Goal: Task Accomplishment & Management: Manage account settings

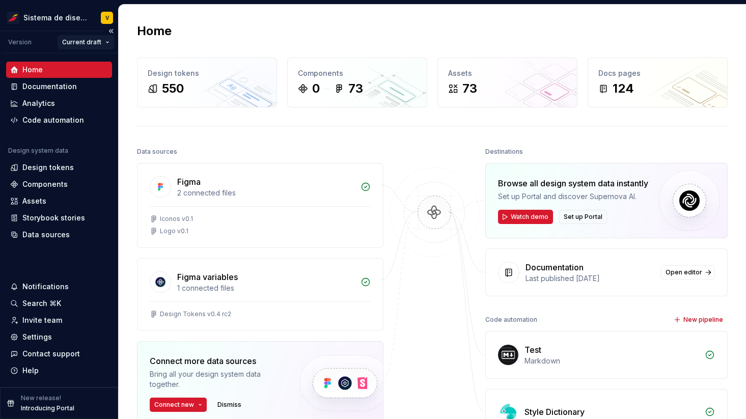
click at [90, 40] on html "Sistema de diseño Iberia V Version Current draft Home Documentation Analytics C…" at bounding box center [373, 209] width 746 height 419
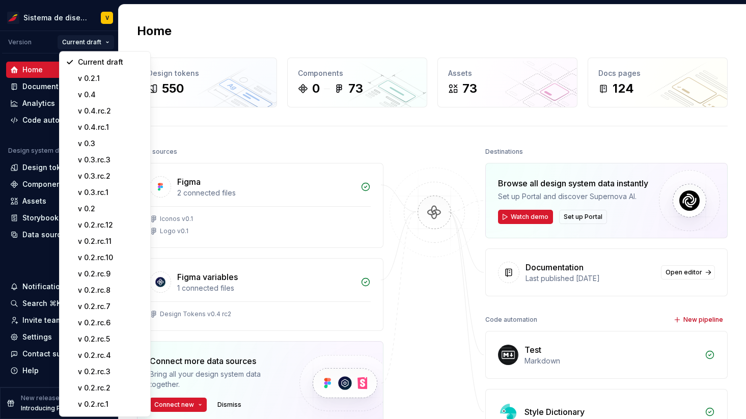
click at [229, 29] on html "Sistema de diseño Iberia V Version Current draft Home Documentation Analytics C…" at bounding box center [373, 209] width 746 height 419
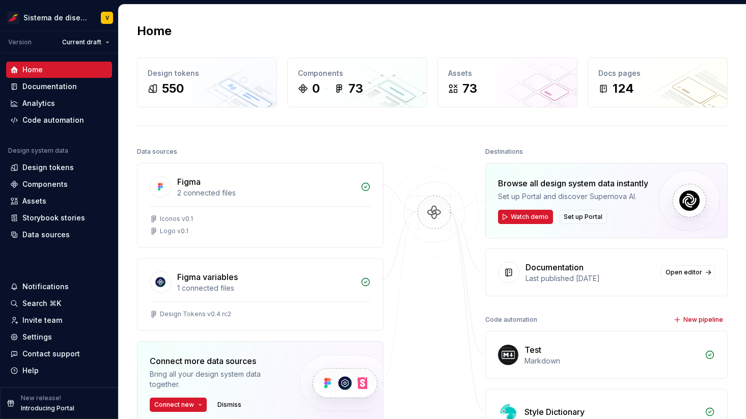
click at [206, 23] on div "Home" at bounding box center [432, 31] width 591 height 16
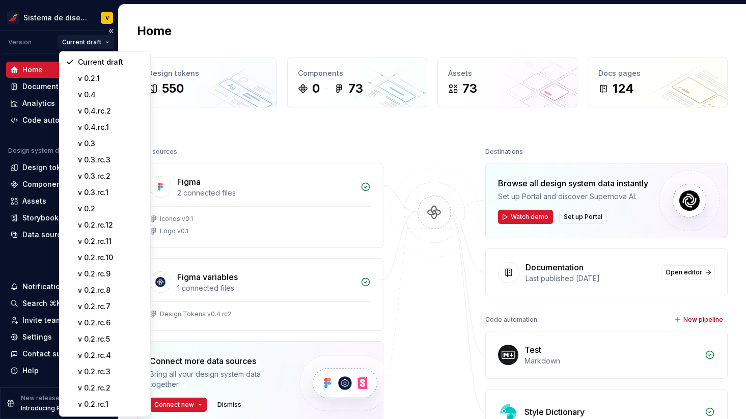
click at [90, 40] on html "Sistema de diseño Iberia V Version Current draft Home Documentation Analytics C…" at bounding box center [373, 209] width 746 height 419
click at [206, 33] on html "Sistema de diseño Iberia V Version Current draft Home Documentation Analytics C…" at bounding box center [373, 209] width 746 height 419
click at [85, 41] on html "Sistema de diseño Iberia V Version Current draft Home Documentation Analytics C…" at bounding box center [373, 209] width 746 height 419
click at [244, 21] on html "Sistema de diseño Iberia V Version Current draft Home Documentation Analytics C…" at bounding box center [373, 209] width 746 height 419
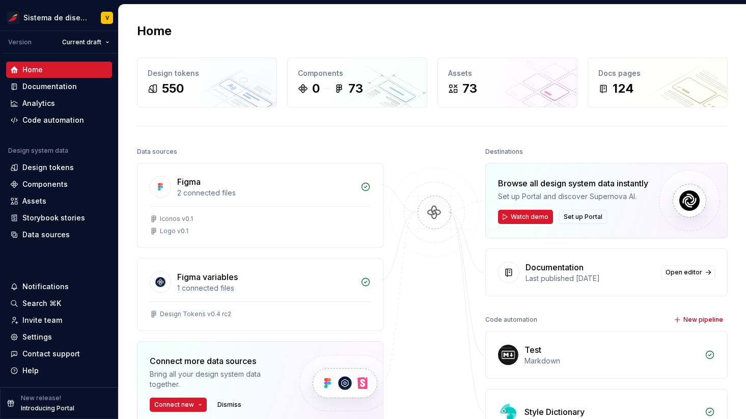
click at [244, 21] on div "Home Design tokens 550 Components 0 73 Assets 73 Docs pages 124 Data sources Fi…" at bounding box center [432, 270] width 627 height 531
click at [210, 14] on div "Home Design tokens 550 Components 0 73 Assets 73 Docs pages 124 Data sources Fi…" at bounding box center [432, 270] width 627 height 531
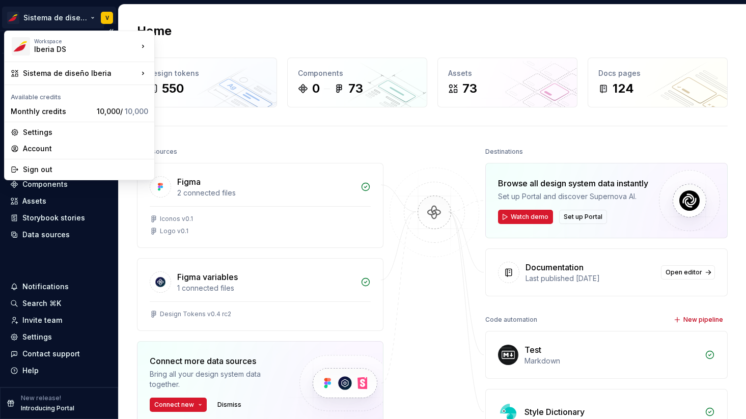
click at [80, 17] on html "Sistema de diseño Iberia V Version Current draft Home Documentation Analytics C…" at bounding box center [373, 209] width 746 height 419
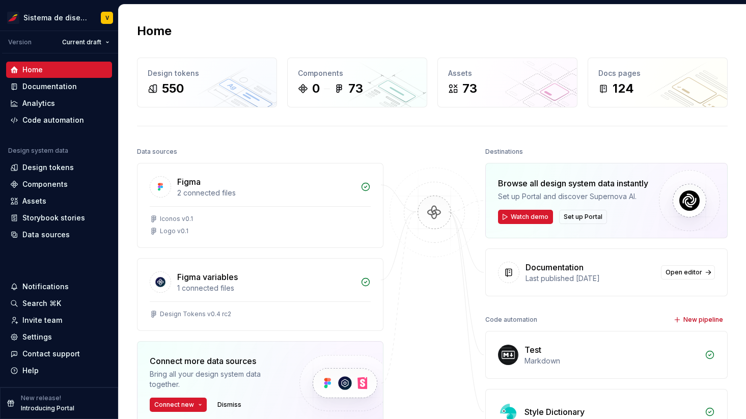
click at [299, 17] on html "Sistema de diseño Iberia V Version Current draft Home Documentation Analytics C…" at bounding box center [373, 209] width 746 height 419
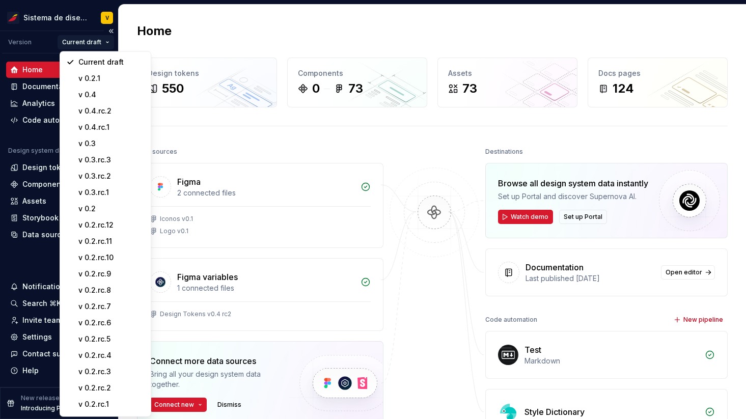
click at [107, 40] on html "Sistema de diseño Iberia V Version Current draft Home Documentation Analytics C…" at bounding box center [373, 209] width 746 height 419
click at [227, 25] on html "Sistema de diseño Iberia V Version Current draft Home Documentation Analytics C…" at bounding box center [373, 209] width 746 height 419
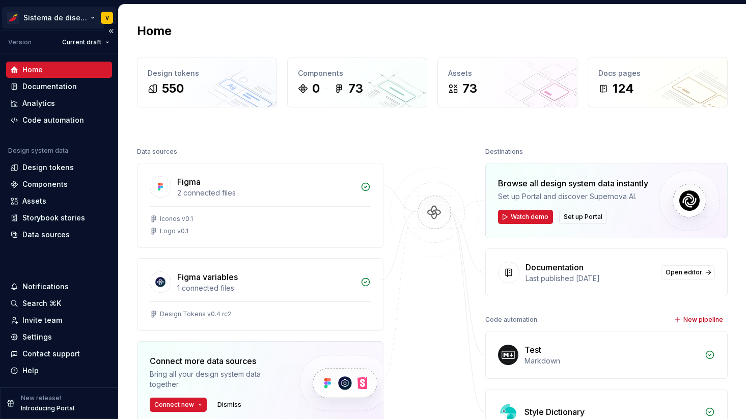
click at [92, 15] on html "Sistema de diseño Iberia V Version Current draft Home Documentation Analytics C…" at bounding box center [373, 209] width 746 height 419
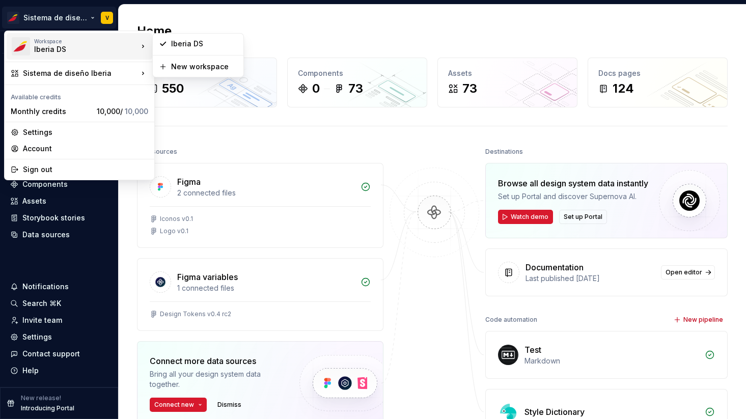
click at [130, 15] on html "Sistema de diseño Iberia V Version Current draft Home Documentation Analytics C…" at bounding box center [373, 209] width 746 height 419
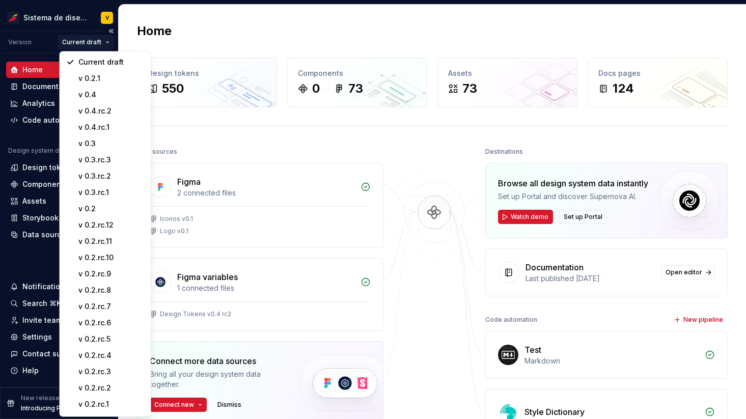
click at [109, 42] on html "Sistema de diseño Iberia V Version Current draft Home Documentation Analytics C…" at bounding box center [373, 209] width 746 height 419
click at [200, 17] on html "Sistema de diseño Iberia V Version Current draft Home Documentation Analytics C…" at bounding box center [373, 209] width 746 height 419
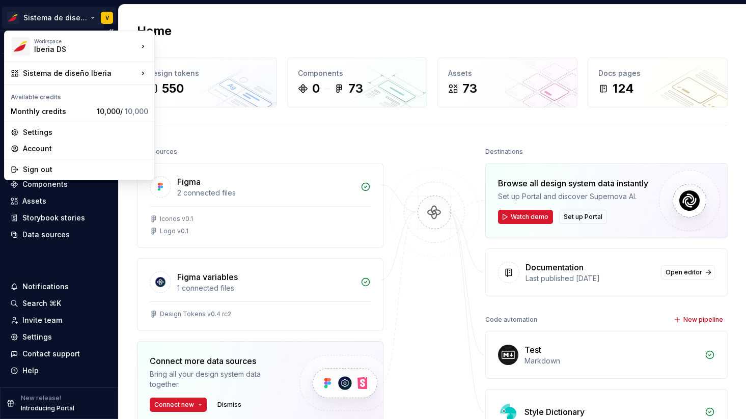
click at [91, 17] on html "Sistema de diseño Iberia V Version Current draft Home Documentation Analytics C…" at bounding box center [373, 209] width 746 height 419
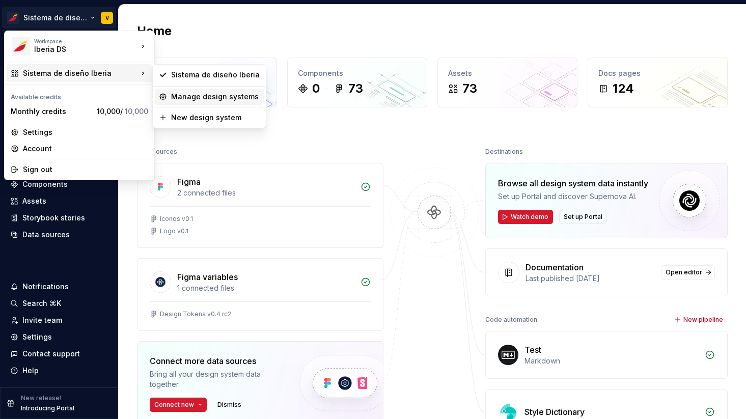
click at [205, 94] on div "Manage design systems" at bounding box center [215, 97] width 89 height 10
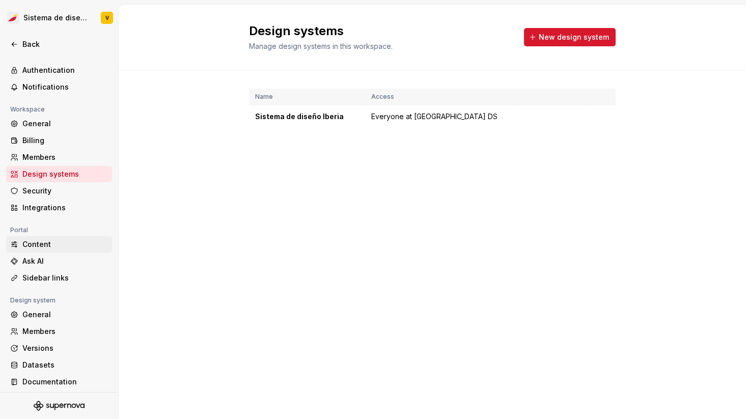
scroll to position [30, 0]
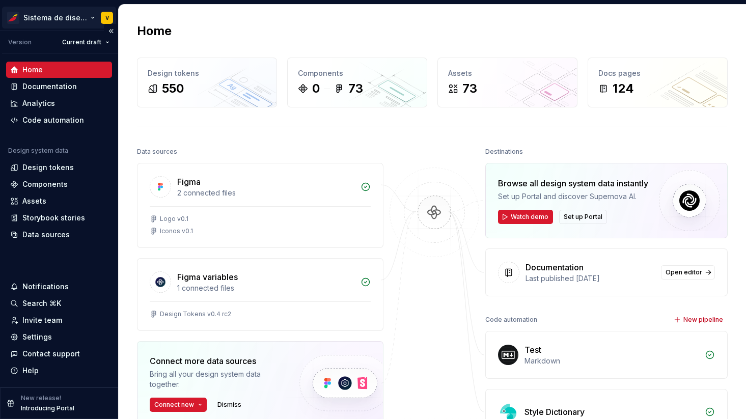
click at [81, 17] on html "Sistema de diseño Iberia V Version Current draft Home Documentation Analytics C…" at bounding box center [373, 209] width 746 height 419
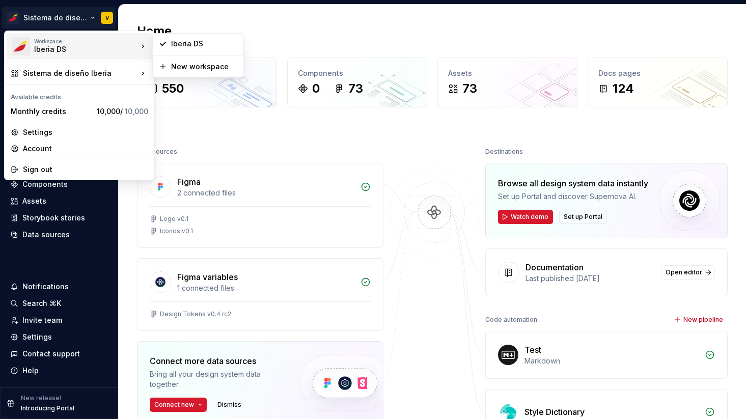
click at [340, 31] on html "Sistema de diseño Iberia V Version Current draft Home Documentation Analytics C…" at bounding box center [373, 209] width 746 height 419
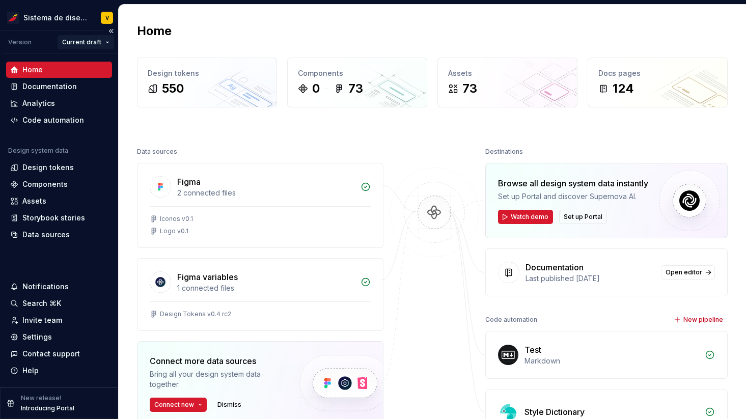
click at [94, 41] on html "Sistema de diseño Iberia V Version Current draft Home Documentation Analytics C…" at bounding box center [373, 209] width 746 height 419
click at [187, 20] on html "Sistema de diseño Iberia V Version Current draft Home Documentation Analytics C…" at bounding box center [373, 209] width 746 height 419
click at [71, 18] on html "Sistema de diseño Iberia V Version Current draft Home Documentation Analytics C…" at bounding box center [373, 209] width 746 height 419
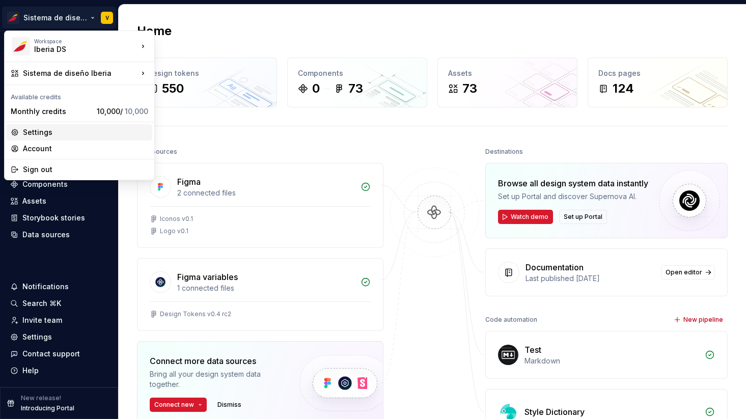
click at [56, 132] on div "Settings" at bounding box center [85, 132] width 125 height 10
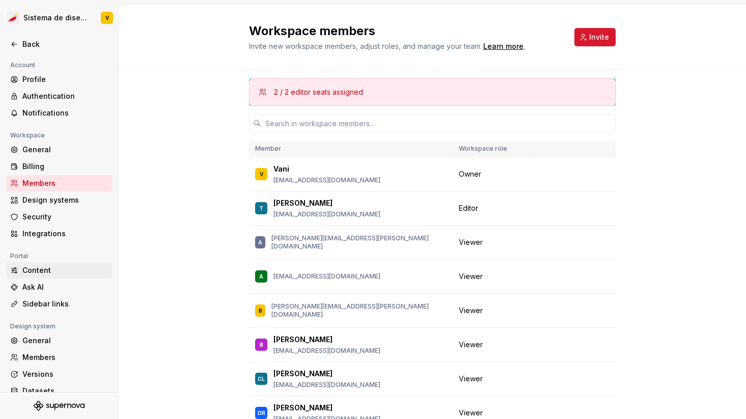
scroll to position [30, 0]
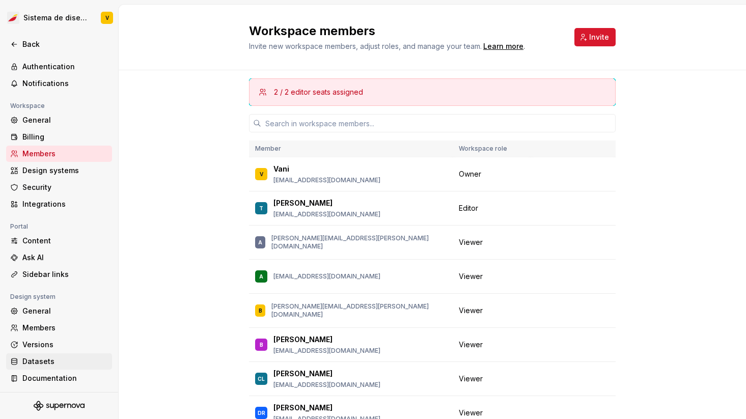
click at [34, 360] on div "Datasets" at bounding box center [65, 361] width 86 height 10
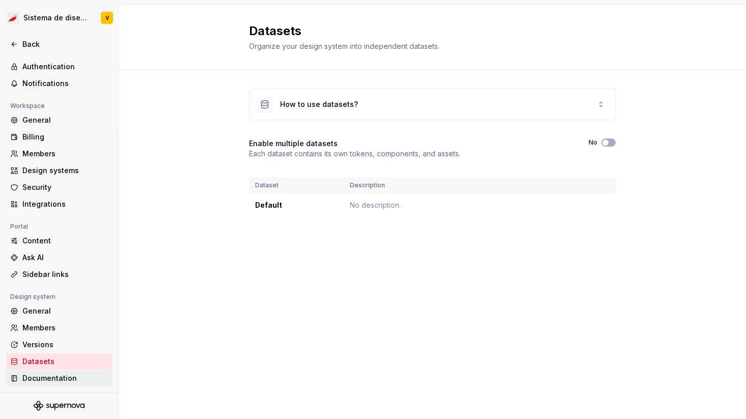
click at [36, 379] on div "Documentation" at bounding box center [65, 378] width 86 height 10
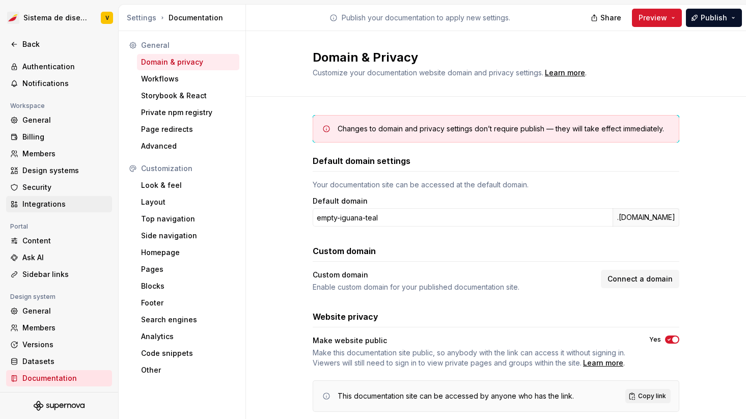
click at [49, 203] on div "Integrations" at bounding box center [65, 204] width 86 height 10
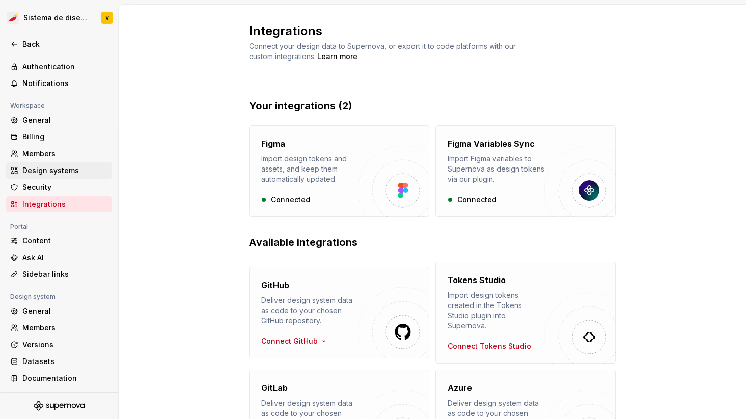
click at [43, 169] on div "Design systems" at bounding box center [65, 171] width 86 height 10
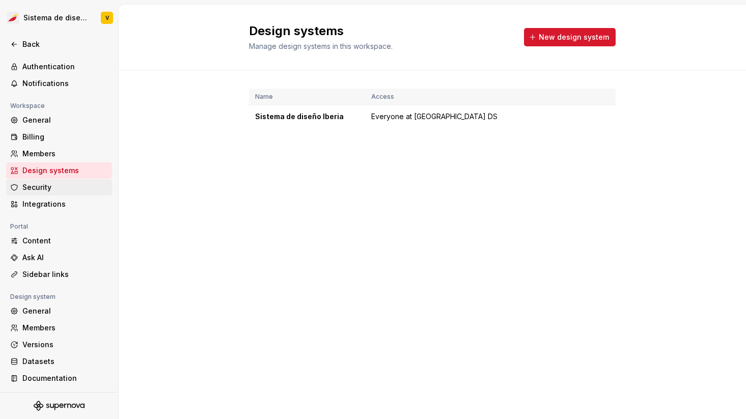
click at [48, 184] on div "Security" at bounding box center [65, 187] width 86 height 10
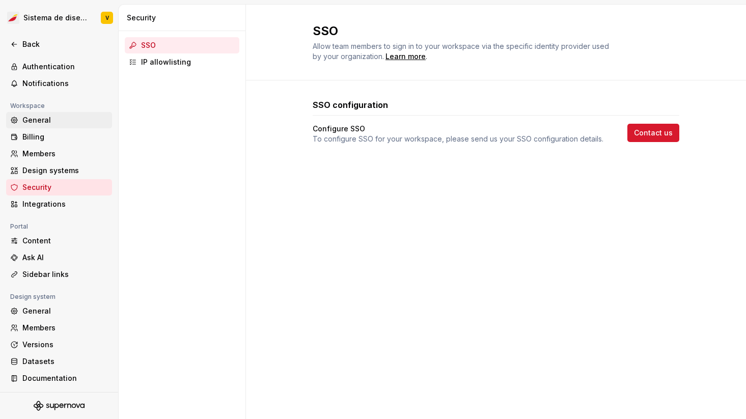
click at [43, 116] on div "General" at bounding box center [65, 120] width 86 height 10
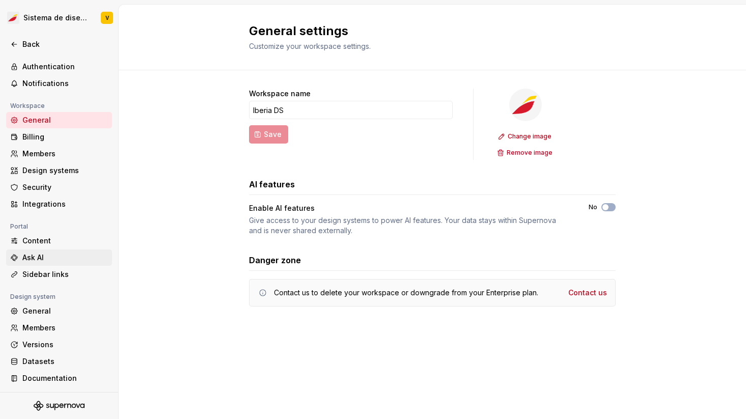
click at [36, 259] on div "Ask AI" at bounding box center [65, 258] width 86 height 10
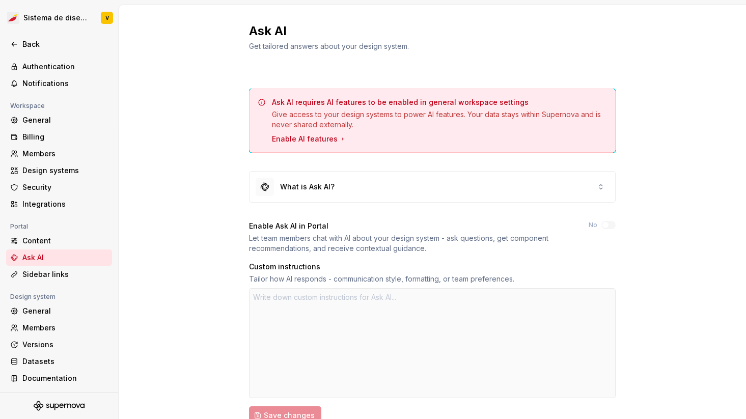
scroll to position [110, 0]
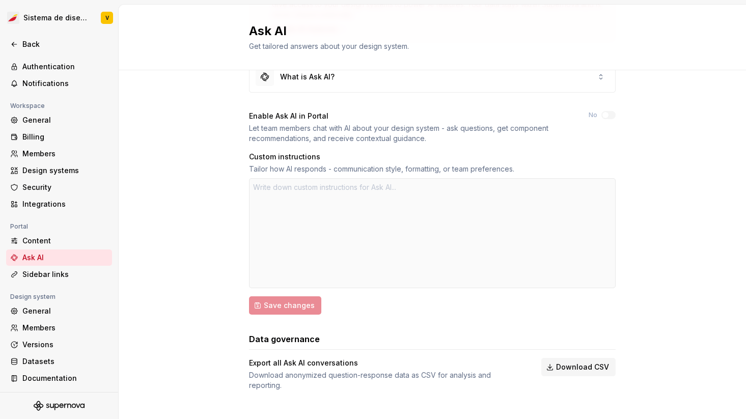
click at [326, 215] on div at bounding box center [432, 233] width 367 height 110
click at [316, 188] on div at bounding box center [432, 233] width 367 height 110
click at [42, 126] on div "General" at bounding box center [59, 120] width 106 height 16
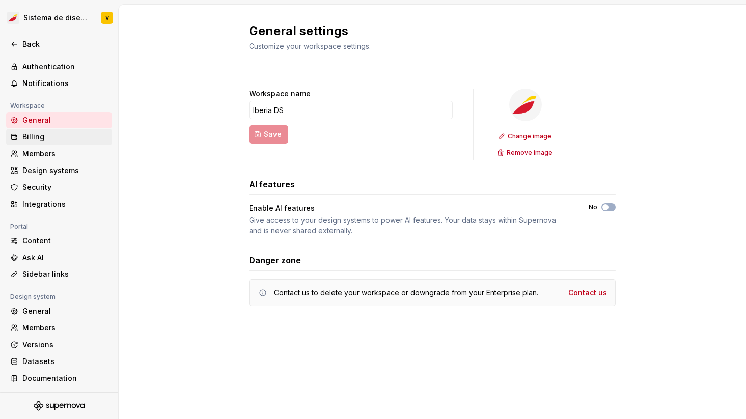
click at [51, 138] on div "Billing" at bounding box center [65, 137] width 86 height 10
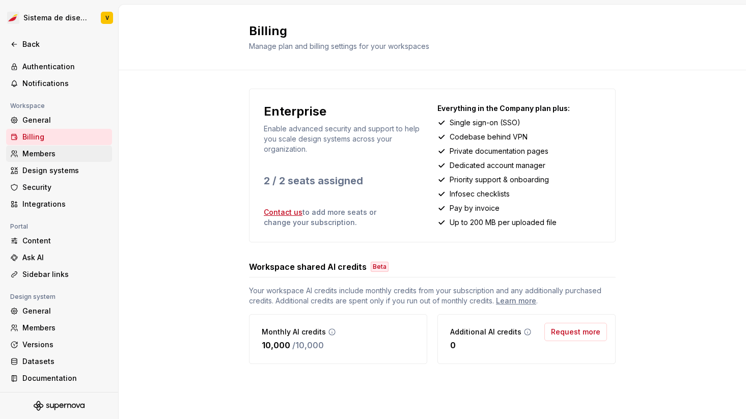
click at [51, 152] on div "Members" at bounding box center [65, 154] width 86 height 10
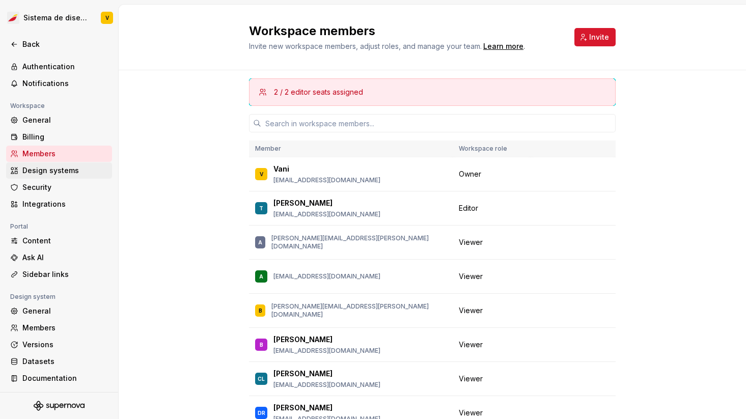
click at [56, 173] on div "Design systems" at bounding box center [65, 171] width 86 height 10
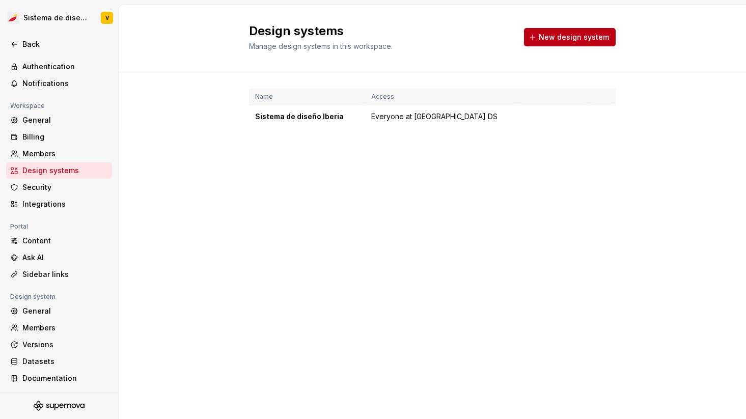
click at [562, 33] on span "New design system" at bounding box center [574, 37] width 70 height 10
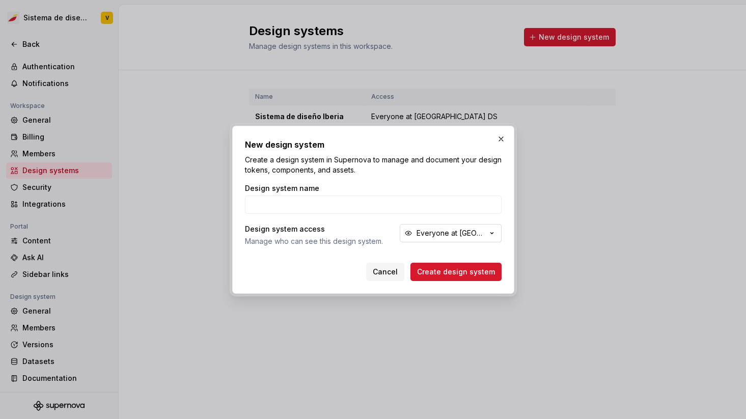
click at [426, 233] on div "Everyone at [GEOGRAPHIC_DATA] DS" at bounding box center [452, 233] width 70 height 10
click at [440, 195] on div "Design system name" at bounding box center [373, 198] width 257 height 31
click at [377, 270] on button "Cancel" at bounding box center [385, 272] width 38 height 18
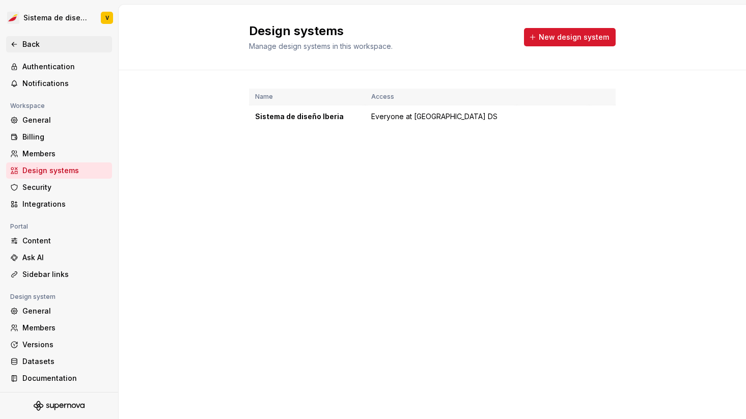
click at [13, 38] on div "Back" at bounding box center [59, 44] width 106 height 16
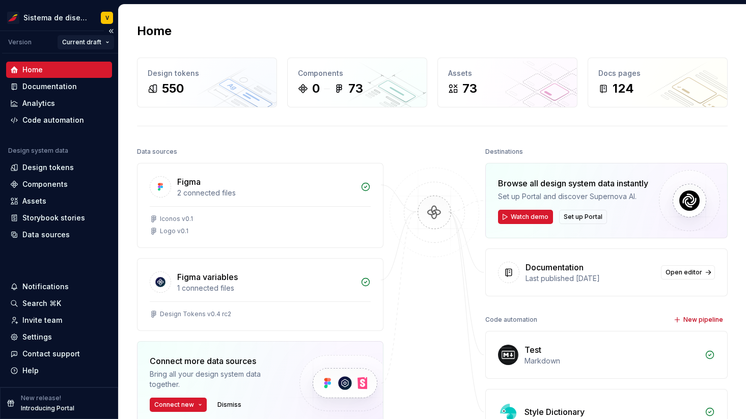
click at [79, 41] on html "Sistema de diseño Iberia V Version Current draft Home Documentation Analytics C…" at bounding box center [373, 209] width 746 height 419
click at [53, 13] on html "Sistema de diseño Iberia V Version Current draft Home Documentation Analytics C…" at bounding box center [373, 209] width 746 height 419
click at [63, 14] on html "Sistema de diseño Iberia V Version Current draft Home Documentation Analytics C…" at bounding box center [373, 209] width 746 height 419
